Goal: Find specific page/section: Find specific page/section

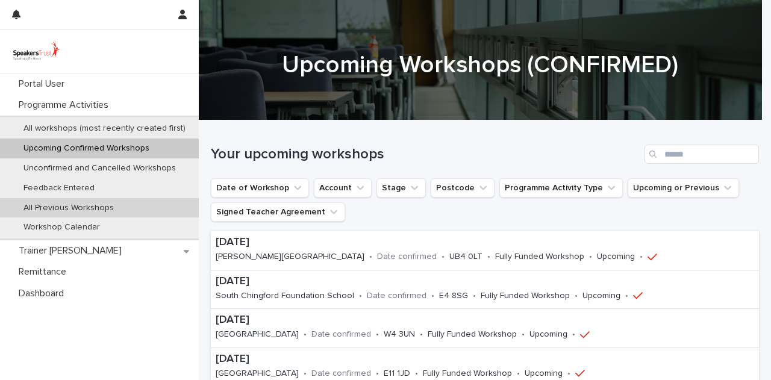
scroll to position [307, 0]
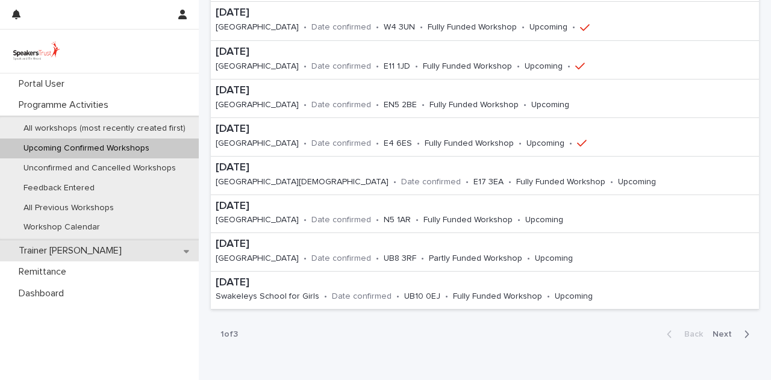
click at [66, 241] on div "Trainer [PERSON_NAME]" at bounding box center [99, 250] width 199 height 21
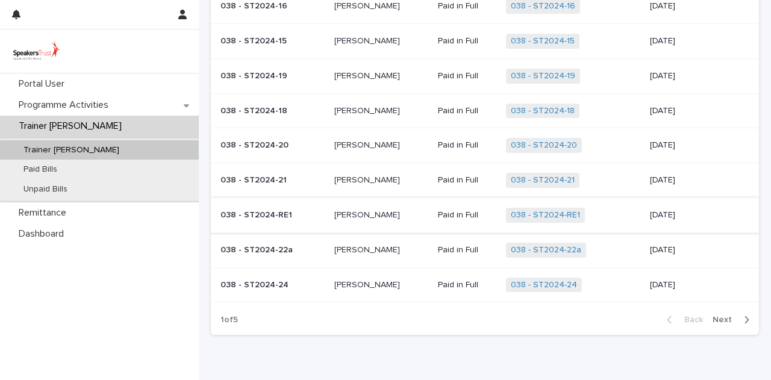
scroll to position [181, 0]
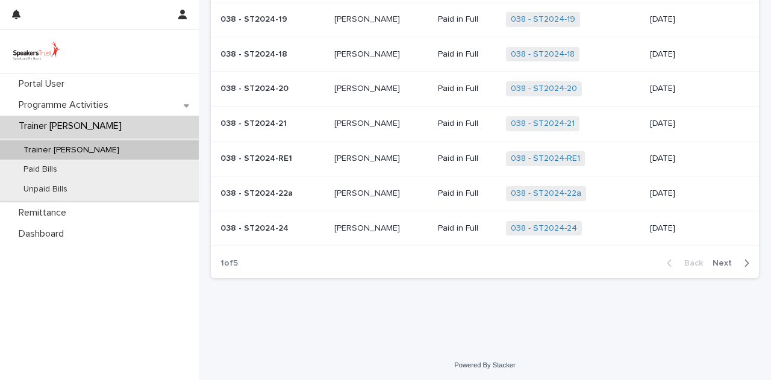
click at [715, 263] on span "Next" at bounding box center [725, 263] width 26 height 8
